Goal: Task Accomplishment & Management: Use online tool/utility

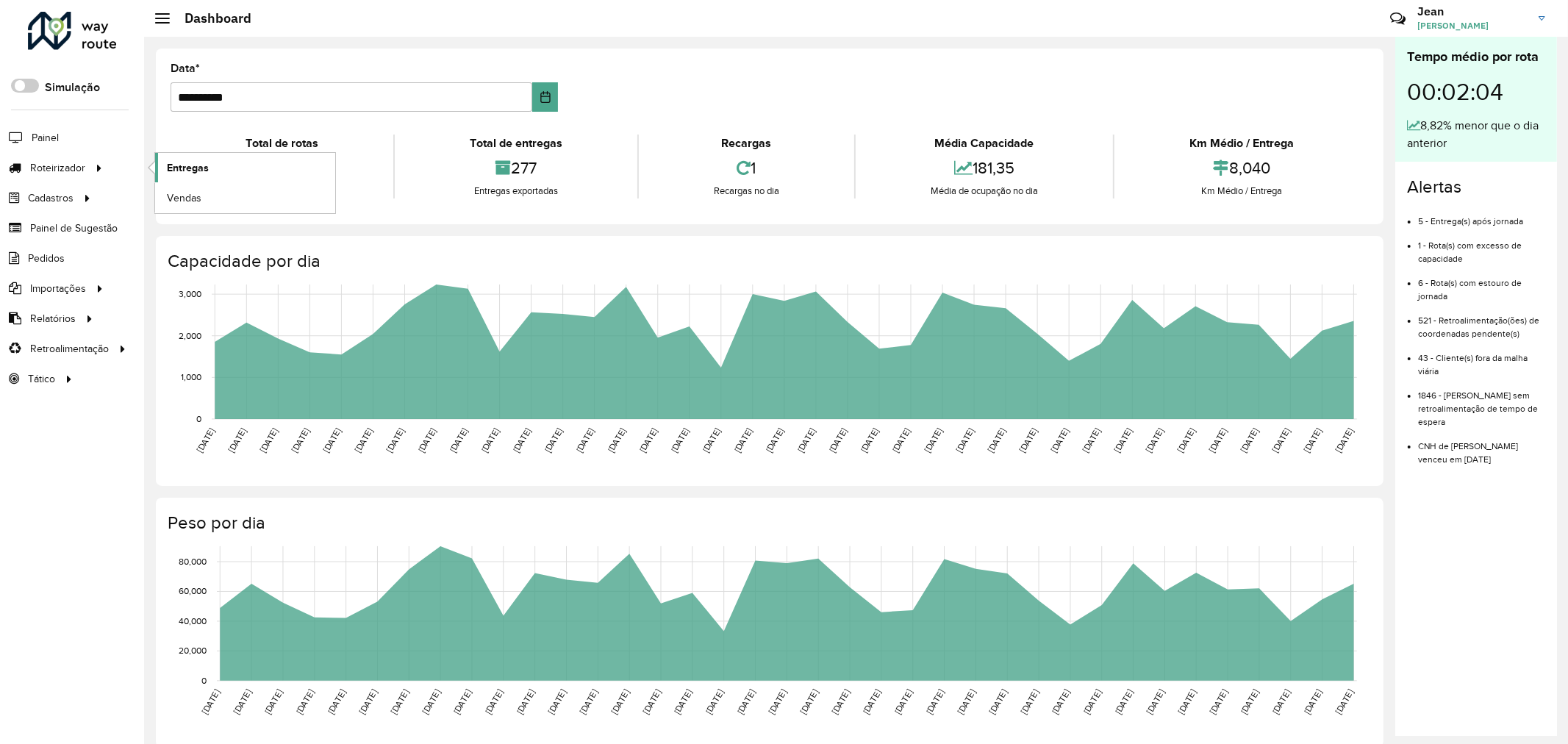
click at [192, 170] on span "Entregas" at bounding box center [188, 168] width 42 height 16
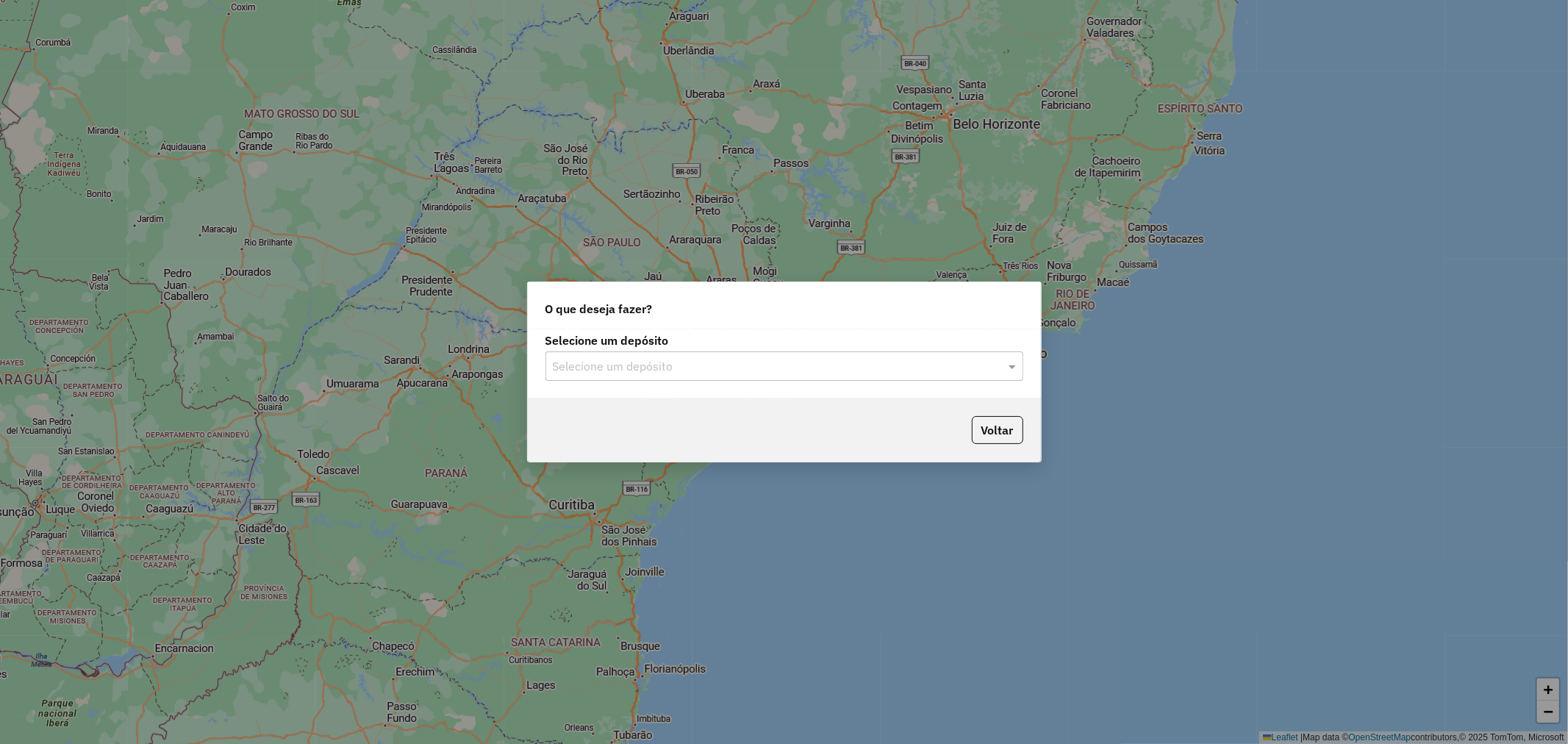
click at [825, 359] on input "text" at bounding box center [770, 367] width 434 height 18
click at [699, 412] on div "Ribeira Beer" at bounding box center [784, 409] width 476 height 25
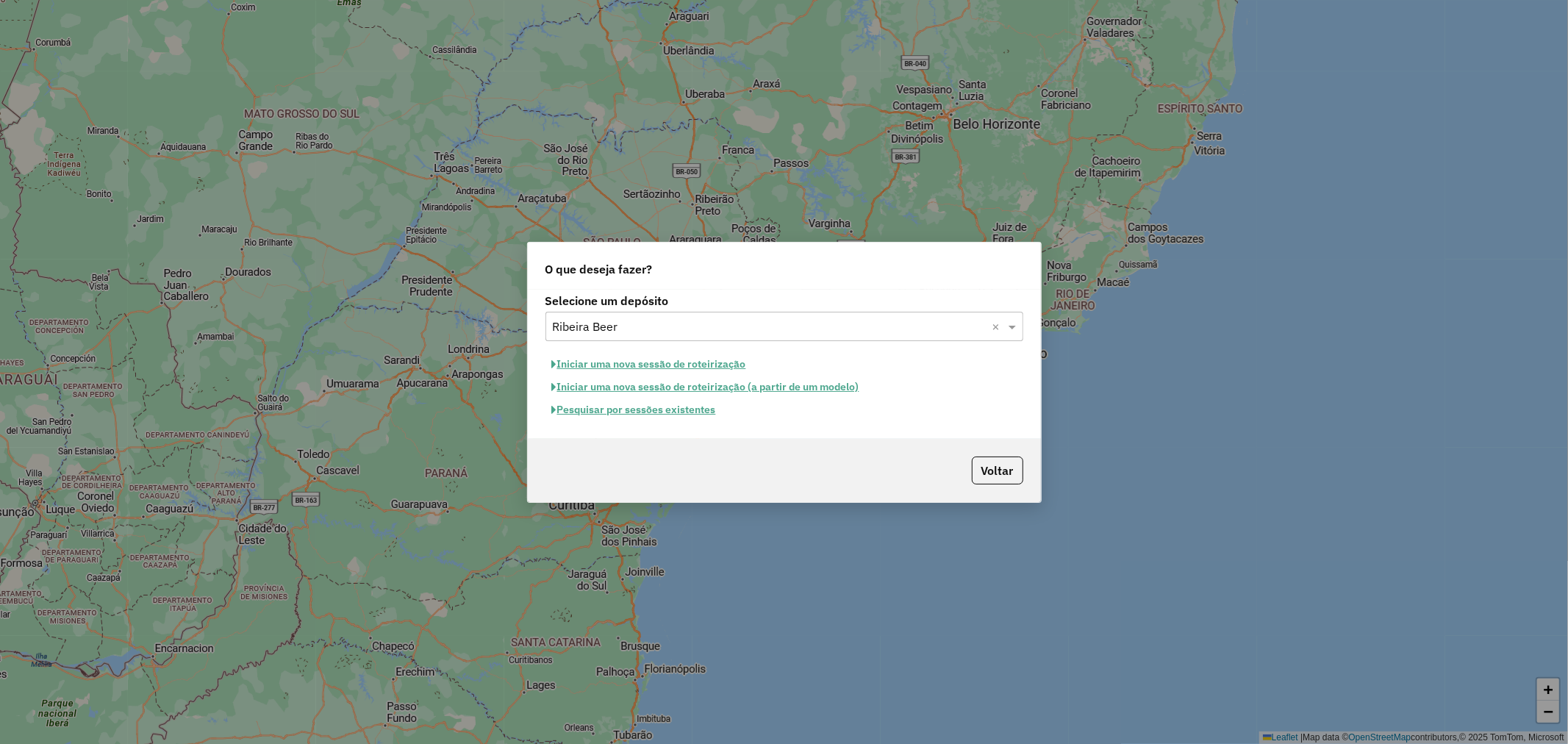
click at [662, 415] on button "Pesquisar por sessões existentes" at bounding box center [634, 409] width 177 height 22
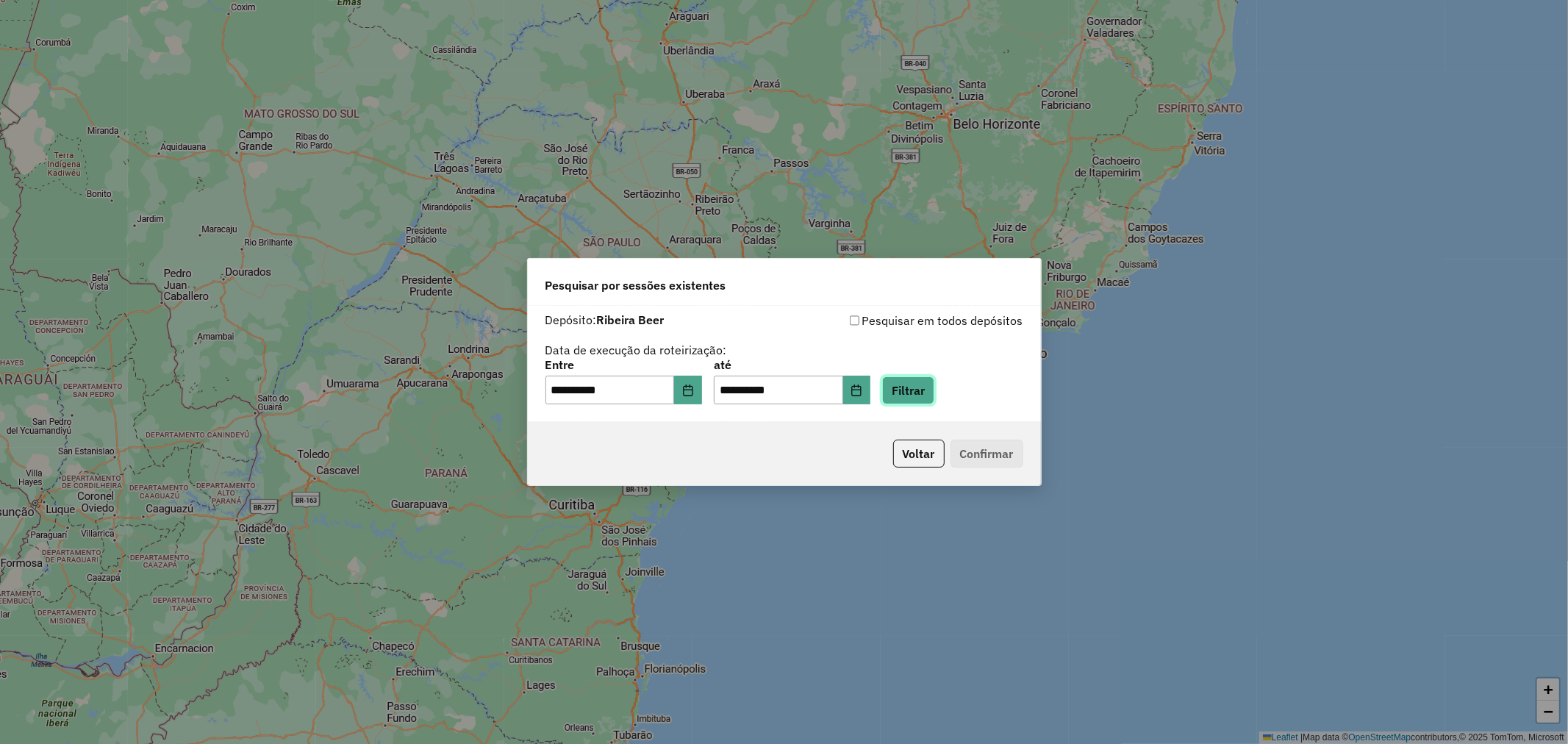
click at [926, 394] on button "Filtrar" at bounding box center [909, 390] width 52 height 28
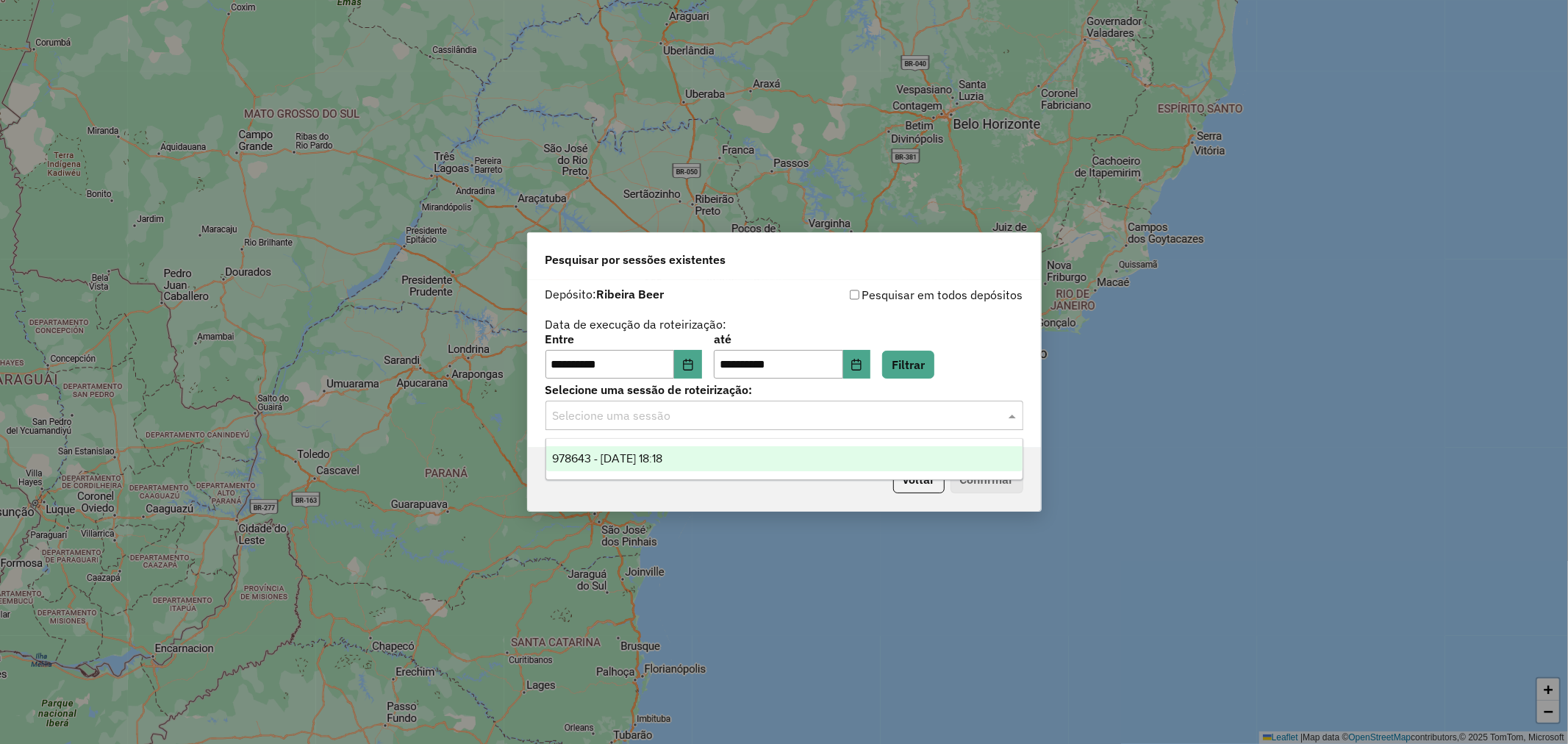
click at [738, 410] on input "text" at bounding box center [770, 416] width 434 height 18
click at [693, 447] on div "978643 - 13/08/2025 18:18" at bounding box center [784, 459] width 476 height 25
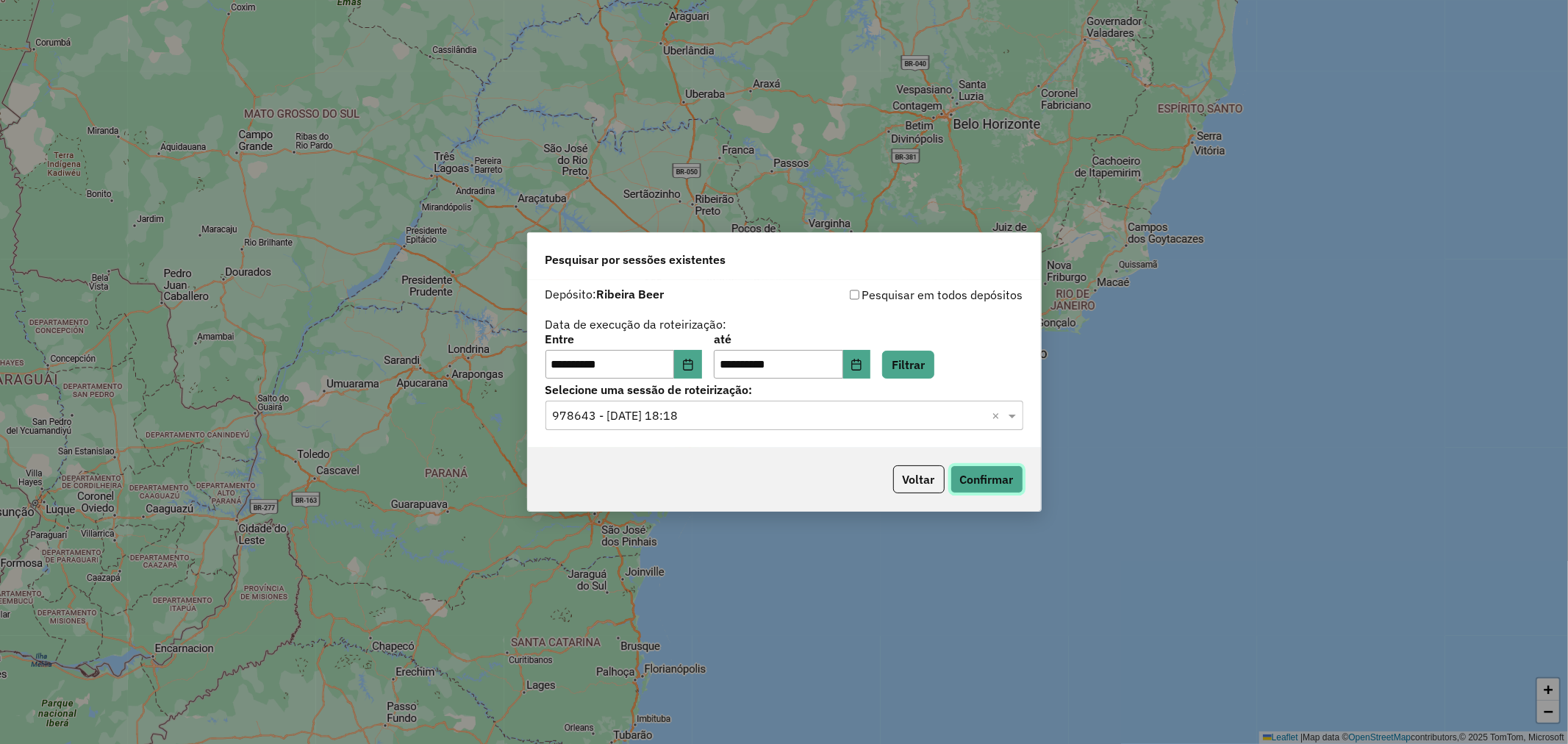
click at [995, 473] on button "Confirmar" at bounding box center [987, 479] width 73 height 28
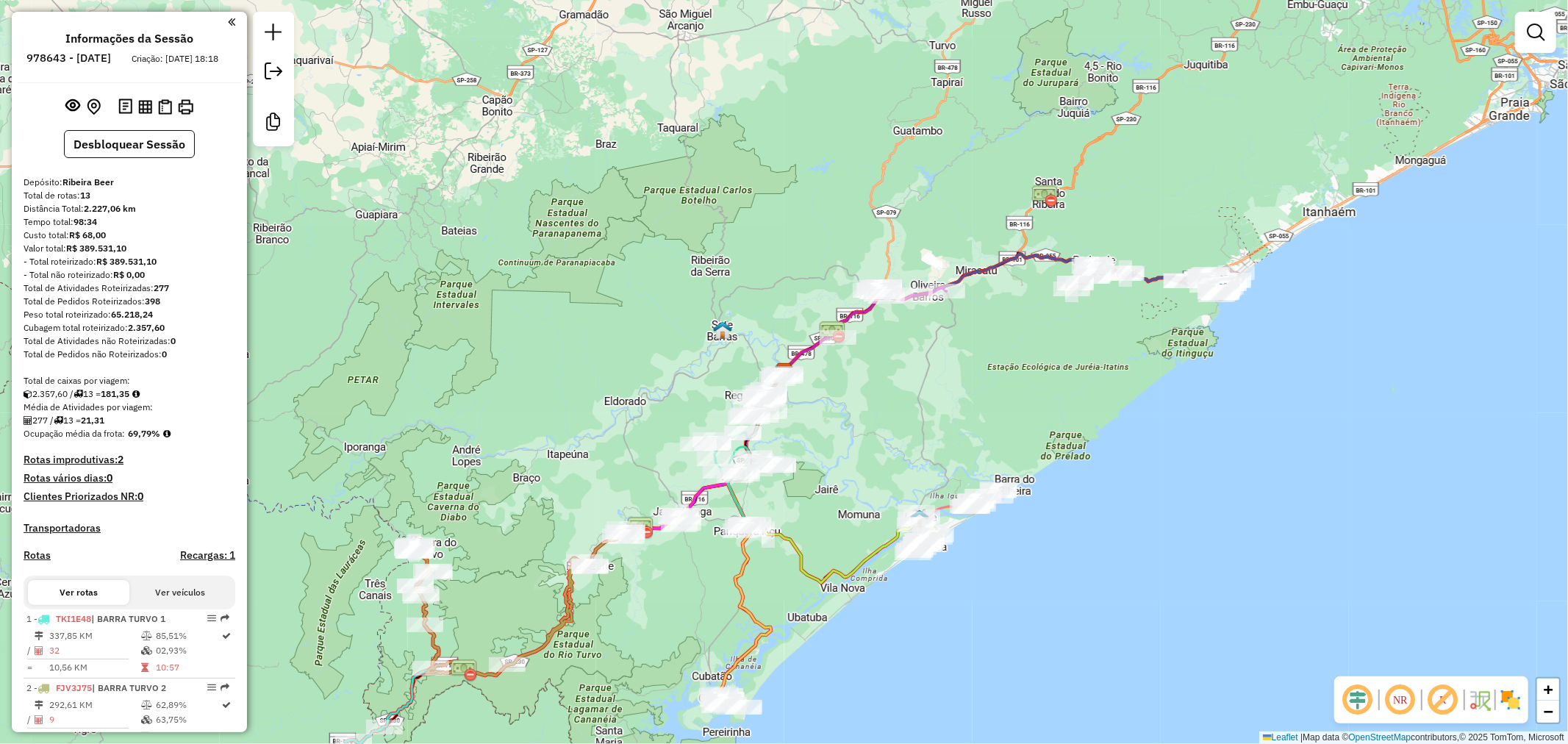
drag, startPoint x: 856, startPoint y: 445, endPoint x: 878, endPoint y: 403, distance: 47.4
click at [878, 403] on div "Janela de atendimento Grade de atendimento Capacidade Transportadoras Veículos …" at bounding box center [784, 372] width 1568 height 744
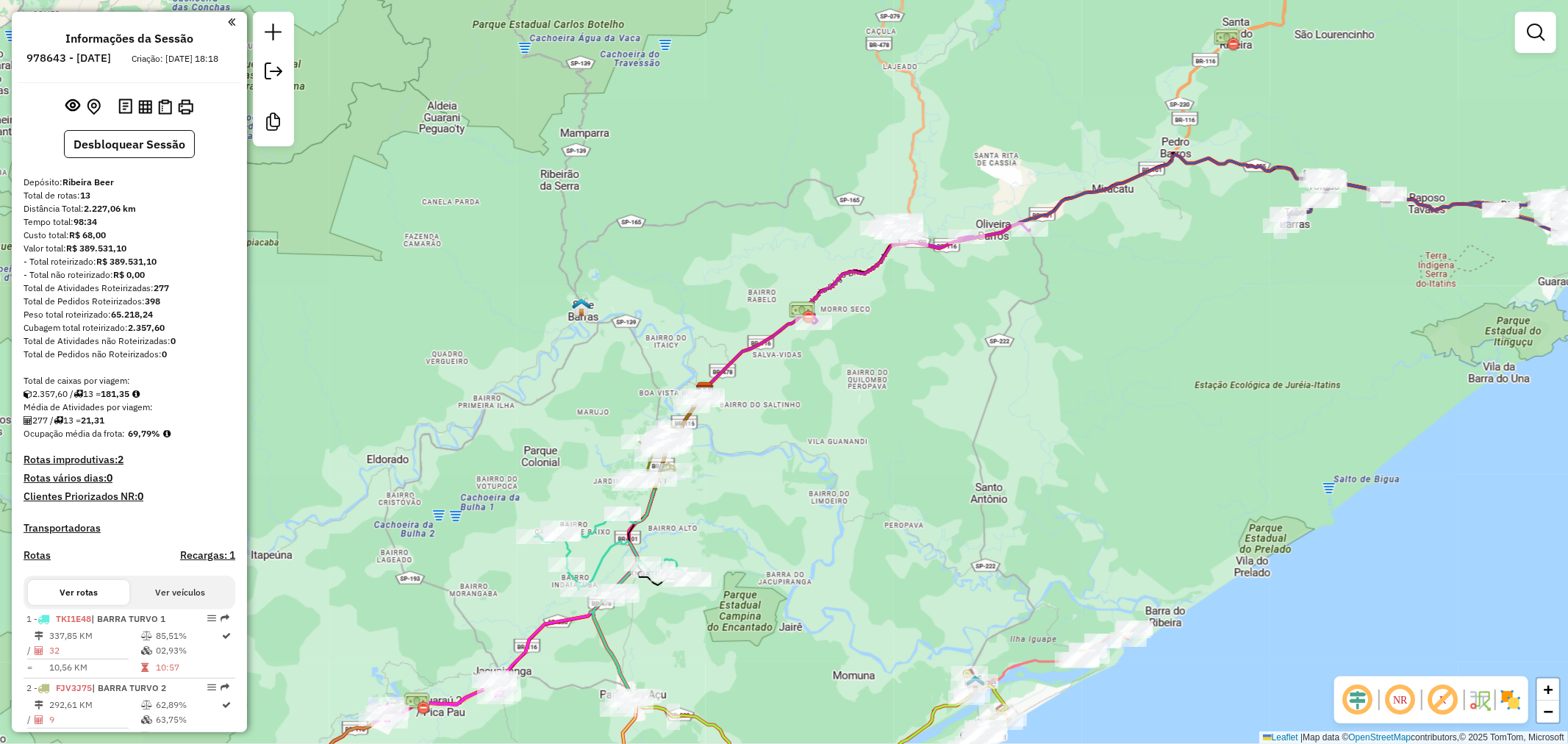
drag, startPoint x: 784, startPoint y: 466, endPoint x: 981, endPoint y: 304, distance: 255.1
click at [981, 304] on div "Janela de atendimento Grade de atendimento Capacidade Transportadoras Veículos …" at bounding box center [784, 372] width 1568 height 744
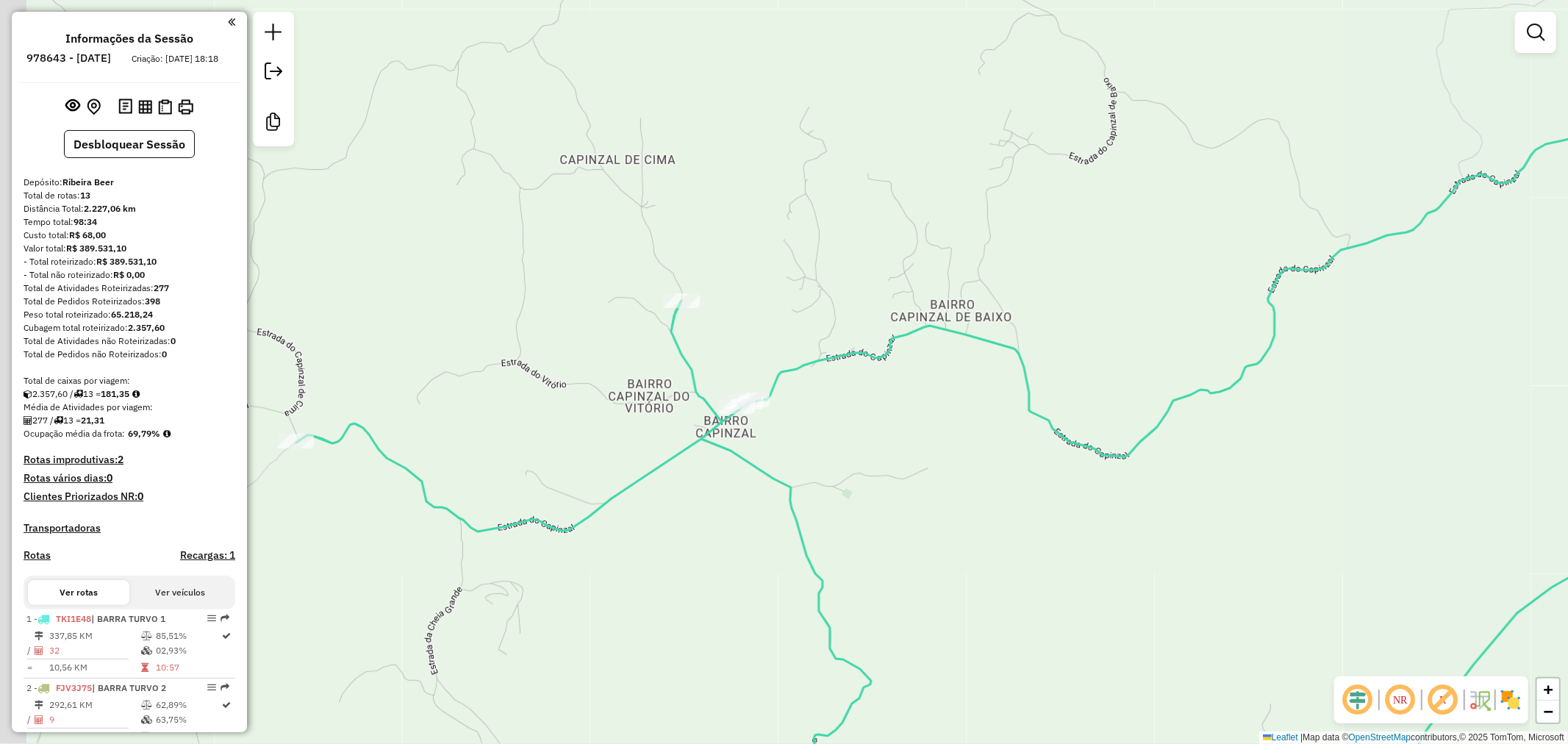
drag, startPoint x: 664, startPoint y: 444, endPoint x: 812, endPoint y: 372, distance: 164.6
click at [812, 372] on div "Janela de atendimento Grade de atendimento Capacidade Transportadoras Veículos …" at bounding box center [784, 372] width 1568 height 744
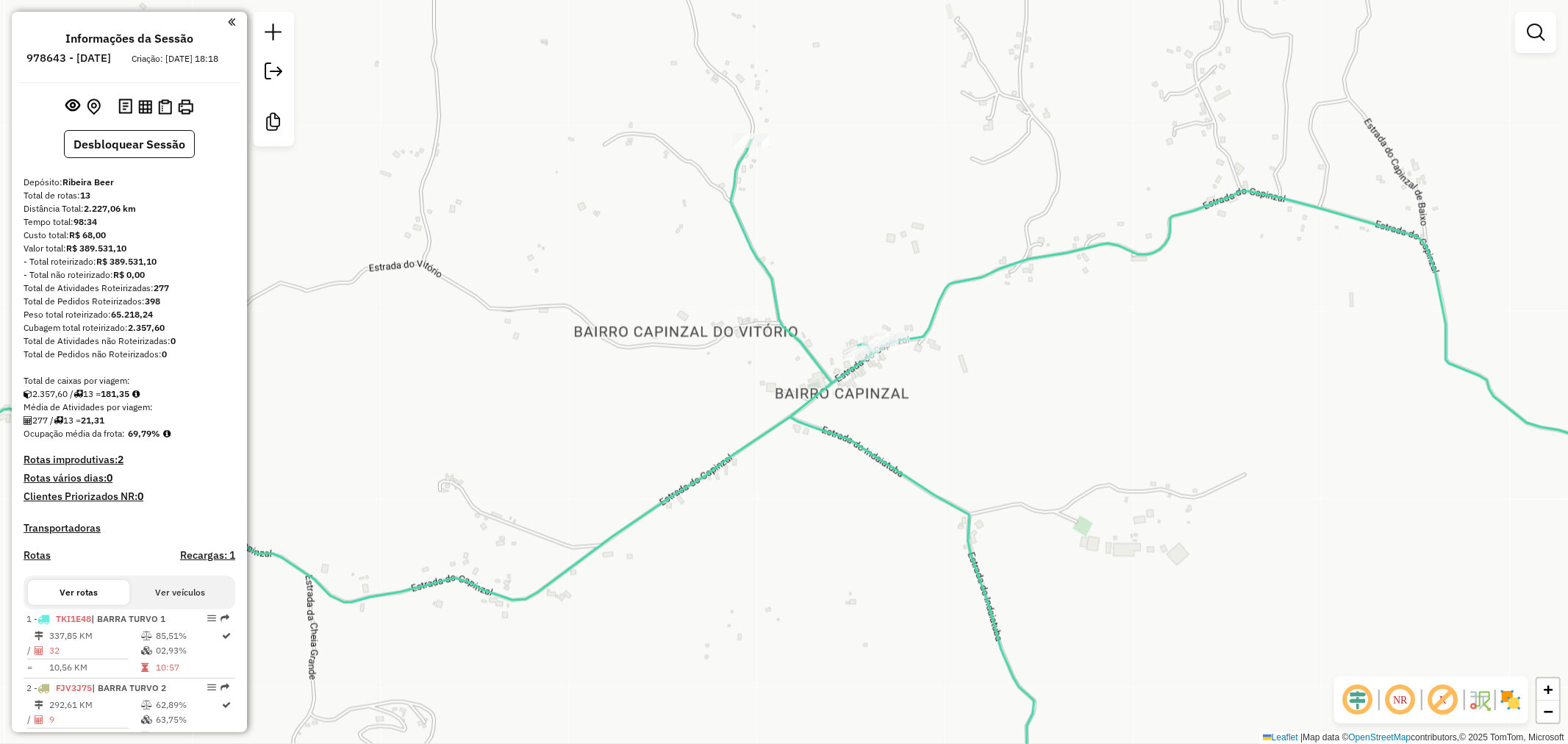
drag, startPoint x: 914, startPoint y: 471, endPoint x: 968, endPoint y: 427, distance: 69.7
click at [968, 427] on div "Rota 10 - Placa GFT5C55 1501 - BAR DA LOIRA Janela de atendimento Grade de aten…" at bounding box center [784, 372] width 1568 height 744
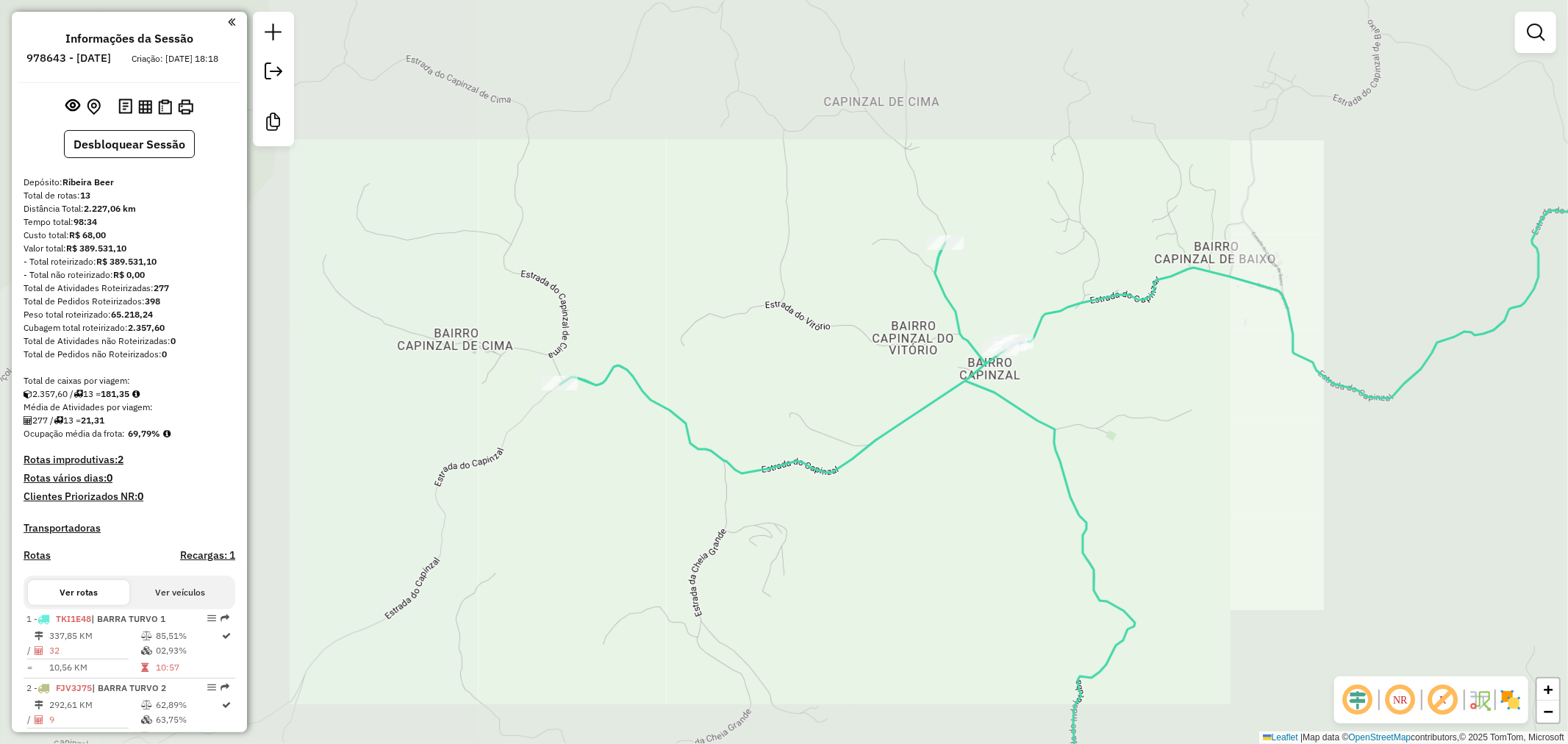
drag, startPoint x: 1057, startPoint y: 417, endPoint x: 1091, endPoint y: 333, distance: 90.6
click at [1090, 334] on div "Janela de atendimento Grade de atendimento Capacidade Transportadoras Veículos …" at bounding box center [784, 372] width 1568 height 744
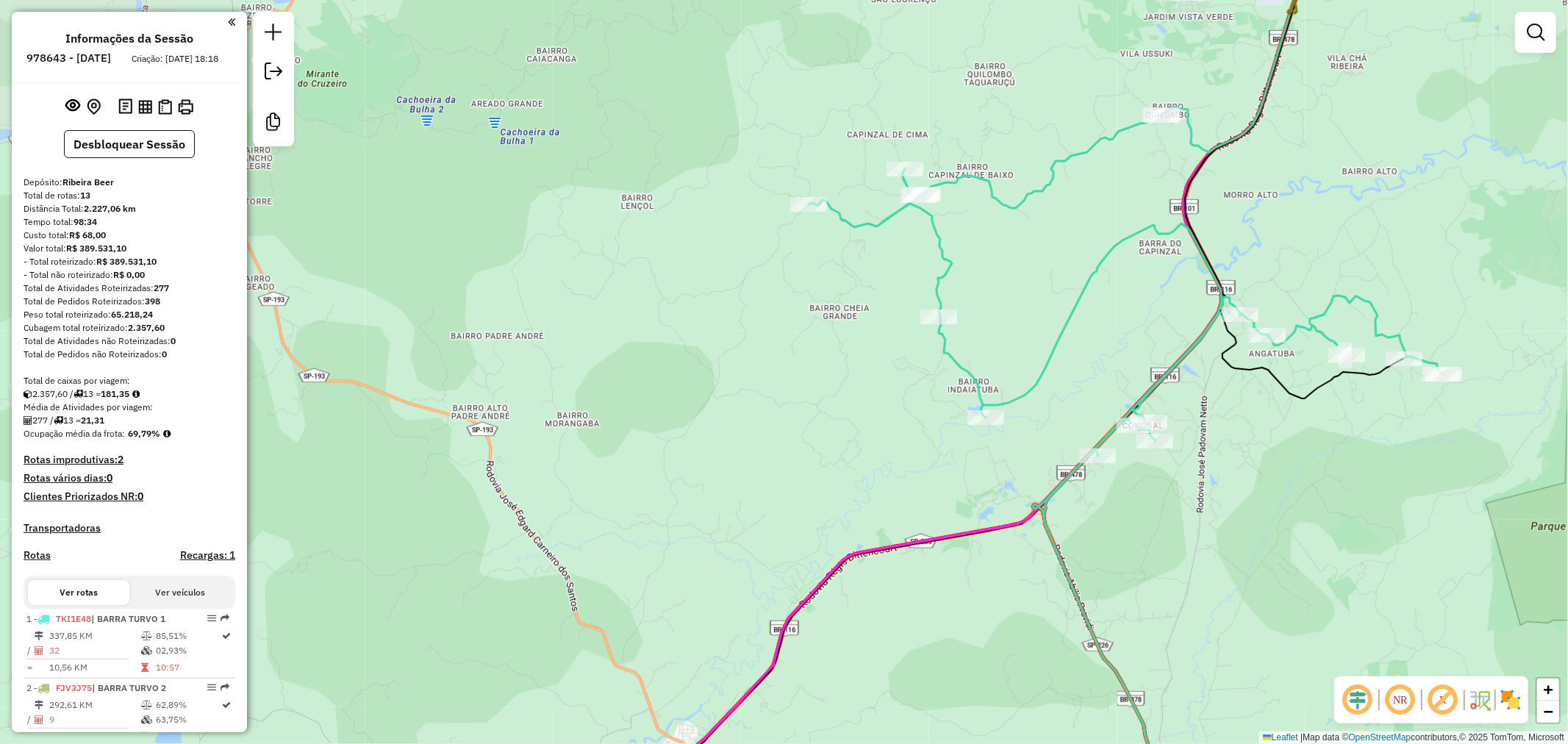
drag, startPoint x: 1082, startPoint y: 275, endPoint x: 1004, endPoint y: 252, distance: 81.3
click at [1021, 253] on div "Janela de atendimento Grade de atendimento Capacidade Transportadoras Veículos …" at bounding box center [784, 372] width 1568 height 744
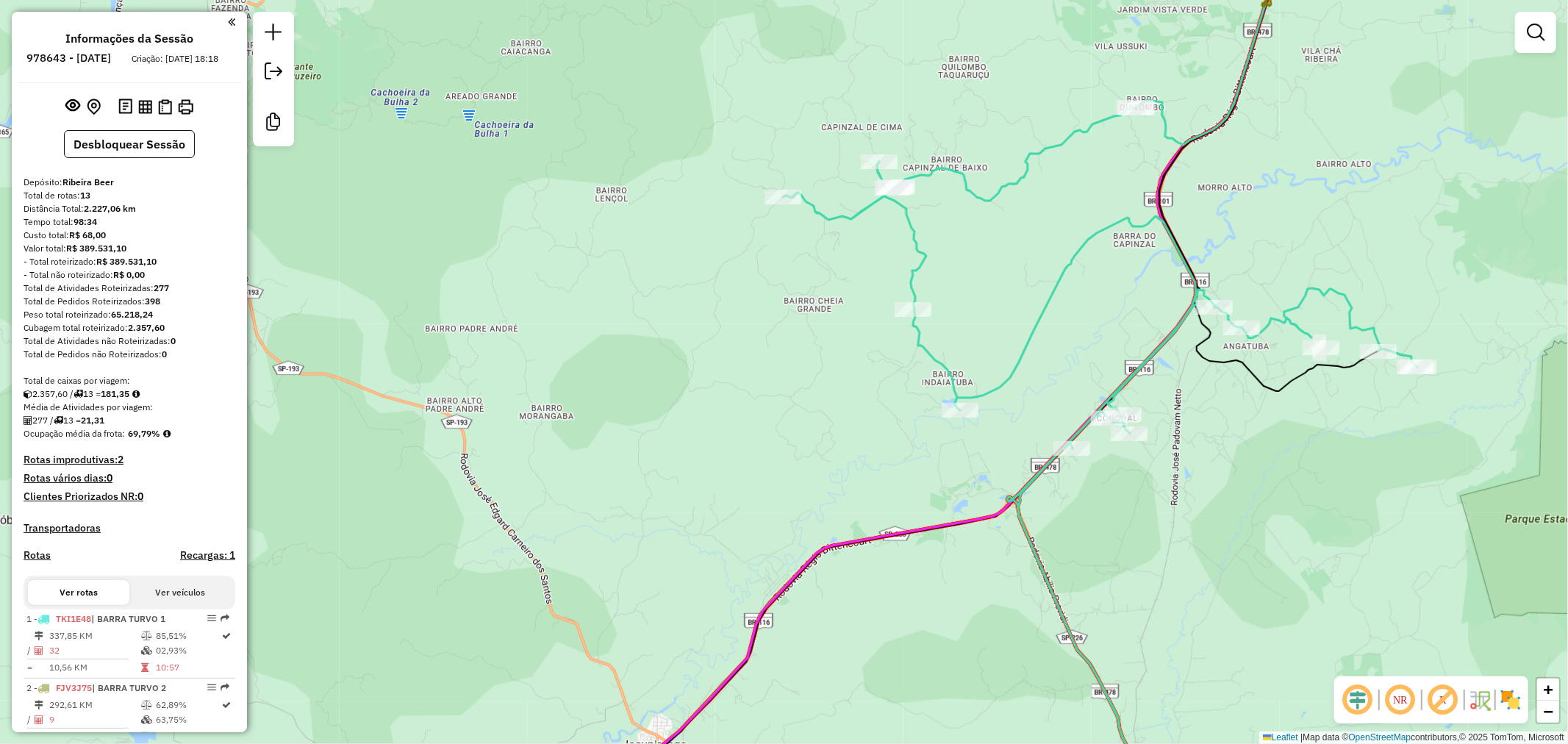
drag, startPoint x: 1032, startPoint y: 267, endPoint x: 1018, endPoint y: 228, distance: 41.4
click at [1009, 240] on div "Janela de atendimento Grade de atendimento Capacidade Transportadoras Veículos …" at bounding box center [784, 372] width 1568 height 744
